Goal: Task Accomplishment & Management: Manage account settings

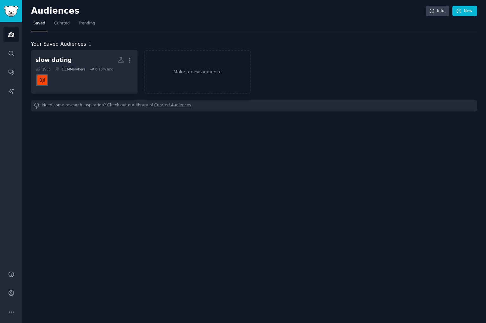
click at [343, 32] on div "Your Saved Audiences 1 slow dating More 1 Sub 1.1M Members 0.16 % /mo Make a ne…" at bounding box center [254, 71] width 446 height 80
click at [6, 51] on link "Search" at bounding box center [11, 54] width 16 height 16
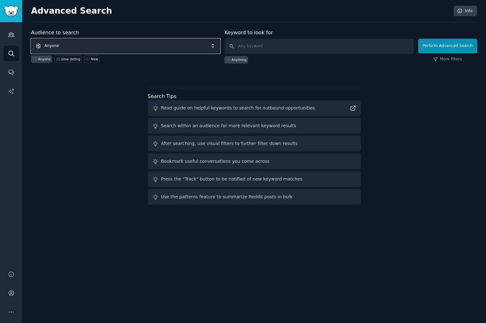
click at [86, 43] on span "Anyone" at bounding box center [125, 46] width 189 height 15
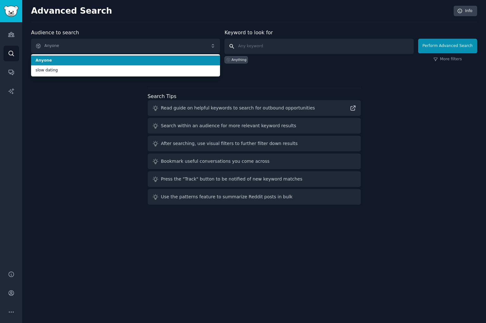
click at [261, 41] on input "text" at bounding box center [318, 46] width 189 height 15
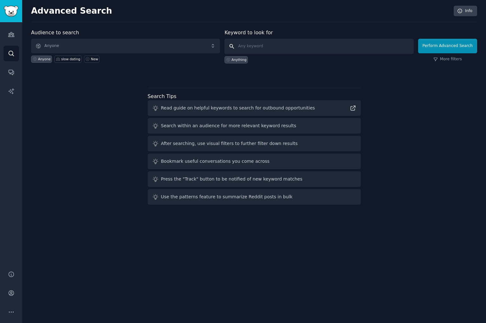
paste input "alternative à Tinder"
type input "alternative à Tinder"
click button "Perform Advanced Search" at bounding box center [447, 46] width 59 height 15
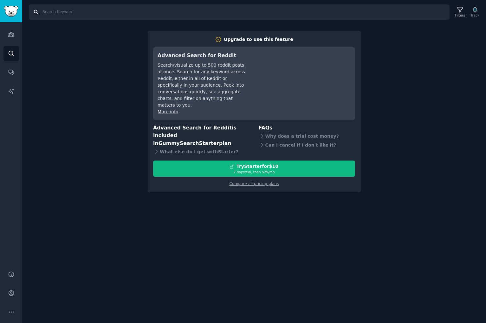
click at [52, 11] on input "Search" at bounding box center [239, 11] width 420 height 15
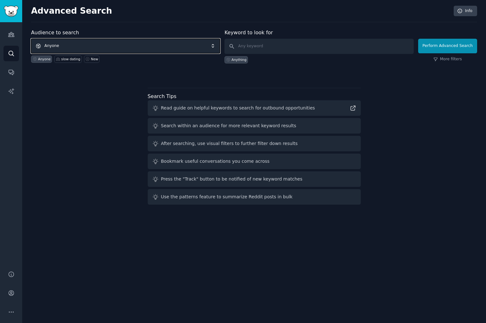
click at [112, 48] on span "Anyone" at bounding box center [125, 46] width 189 height 15
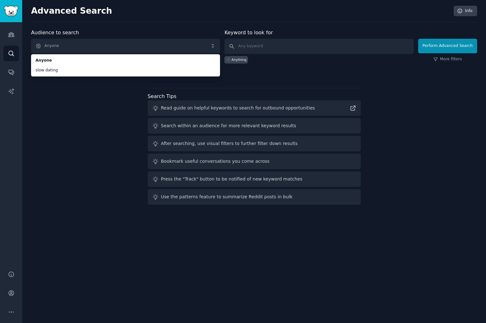
click at [305, 94] on div "Search Tips Read guide on helpful keywords to search for outbound opportunities…" at bounding box center [254, 149] width 213 height 112
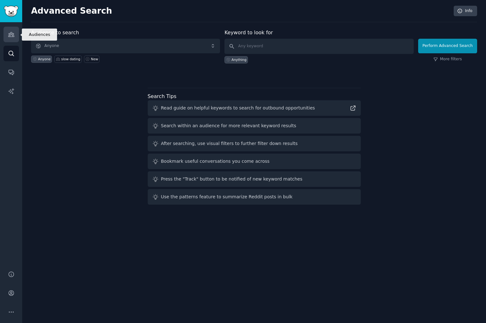
click at [8, 33] on icon "Sidebar" at bounding box center [11, 34] width 7 height 7
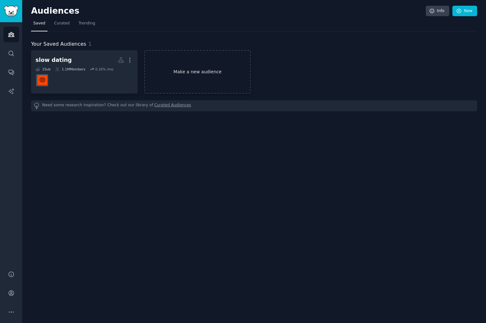
click at [192, 78] on link "Make a new audience" at bounding box center [197, 71] width 106 height 43
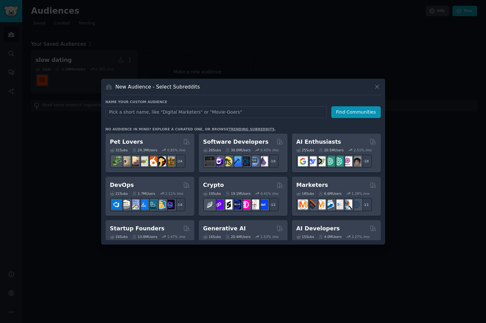
type input "alternative à Tinder"
